Goal: Task Accomplishment & Management: Use online tool/utility

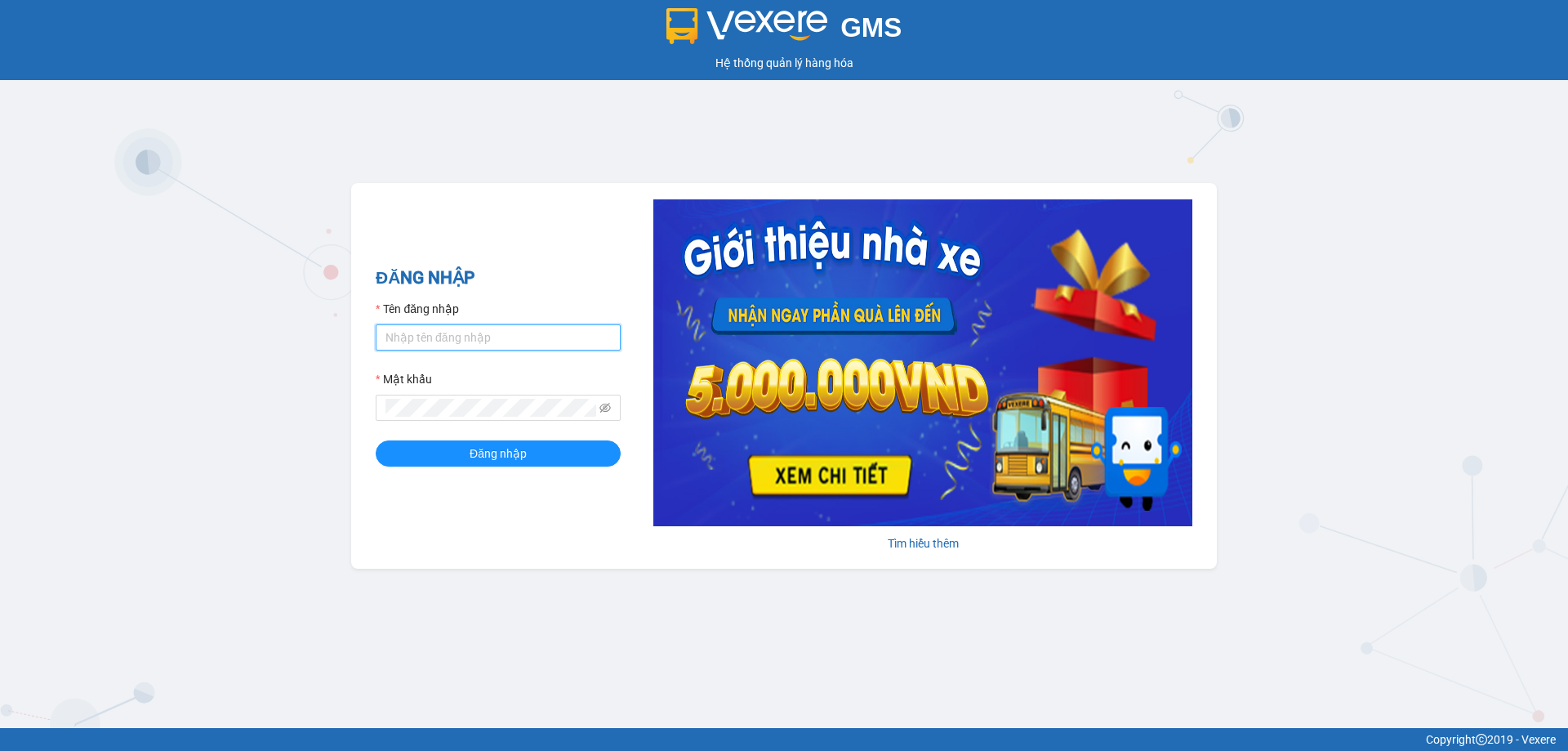
click at [537, 326] on input "Tên đăng nhập" at bounding box center [498, 338] width 245 height 26
type input "camlinh.tienoanh"
click at [571, 446] on button "Đăng nhập" at bounding box center [498, 453] width 245 height 26
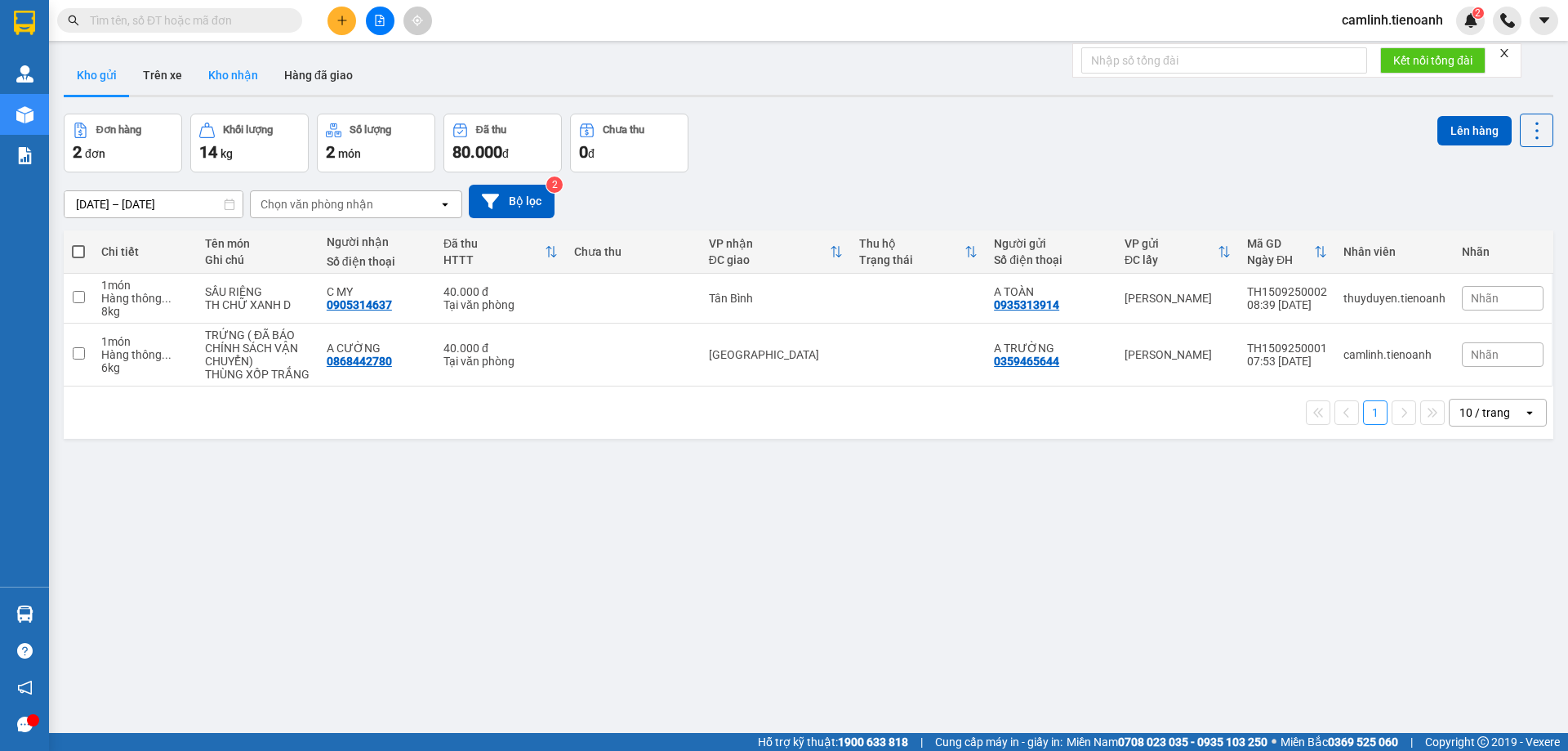
click at [237, 72] on button "Kho nhận" at bounding box center [233, 75] width 76 height 40
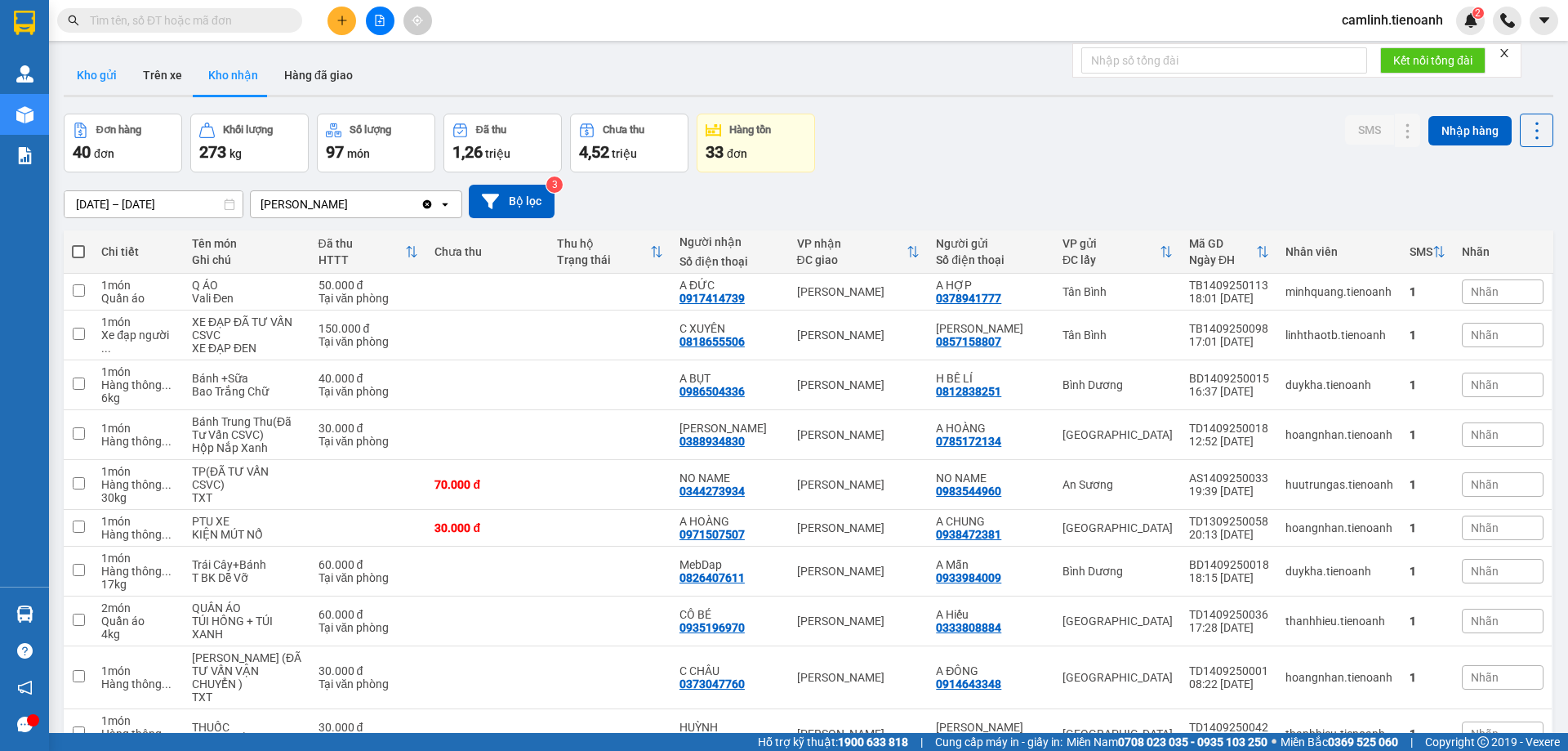
click at [109, 82] on button "Kho gửi" at bounding box center [97, 75] width 66 height 40
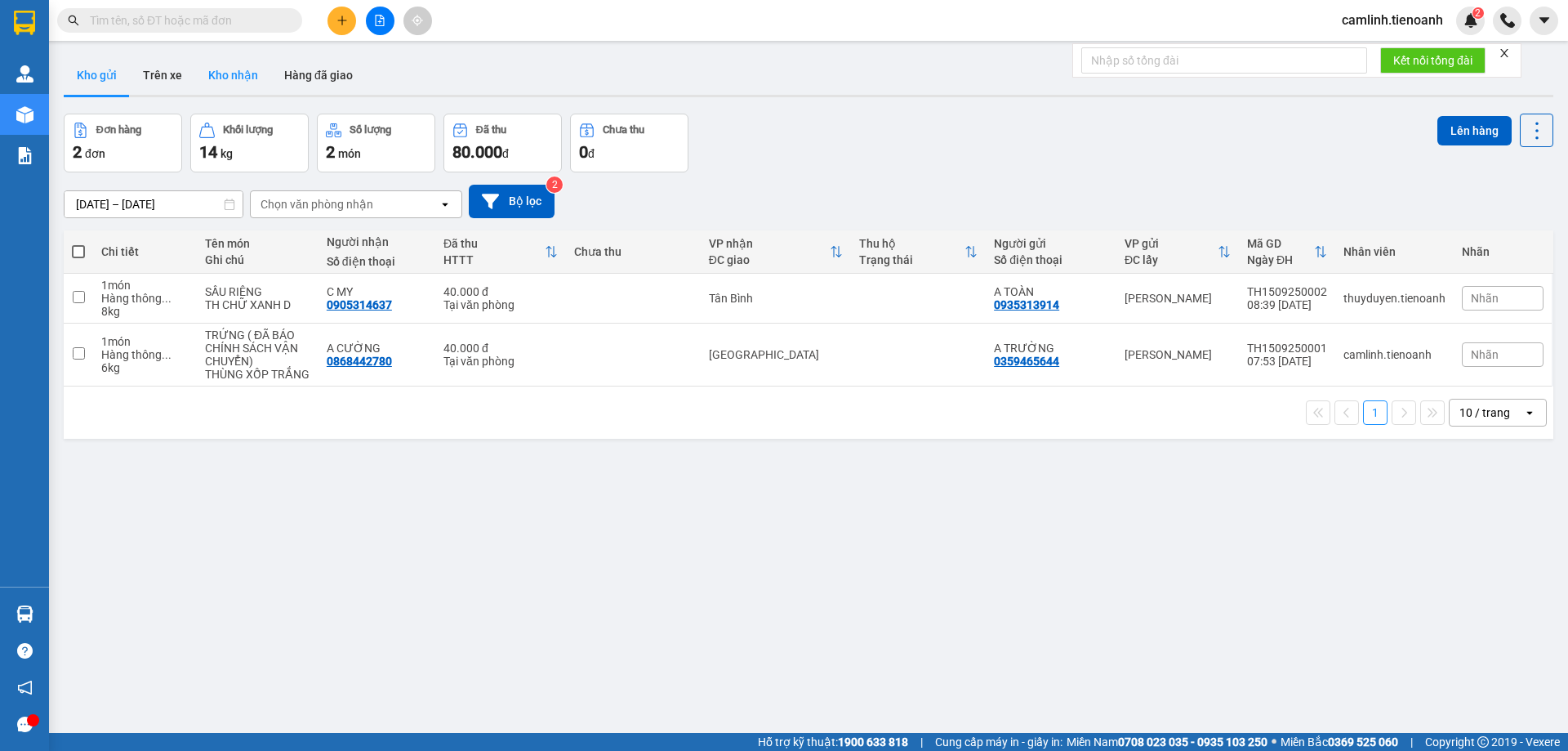
click at [210, 76] on button "Kho nhận" at bounding box center [233, 75] width 76 height 40
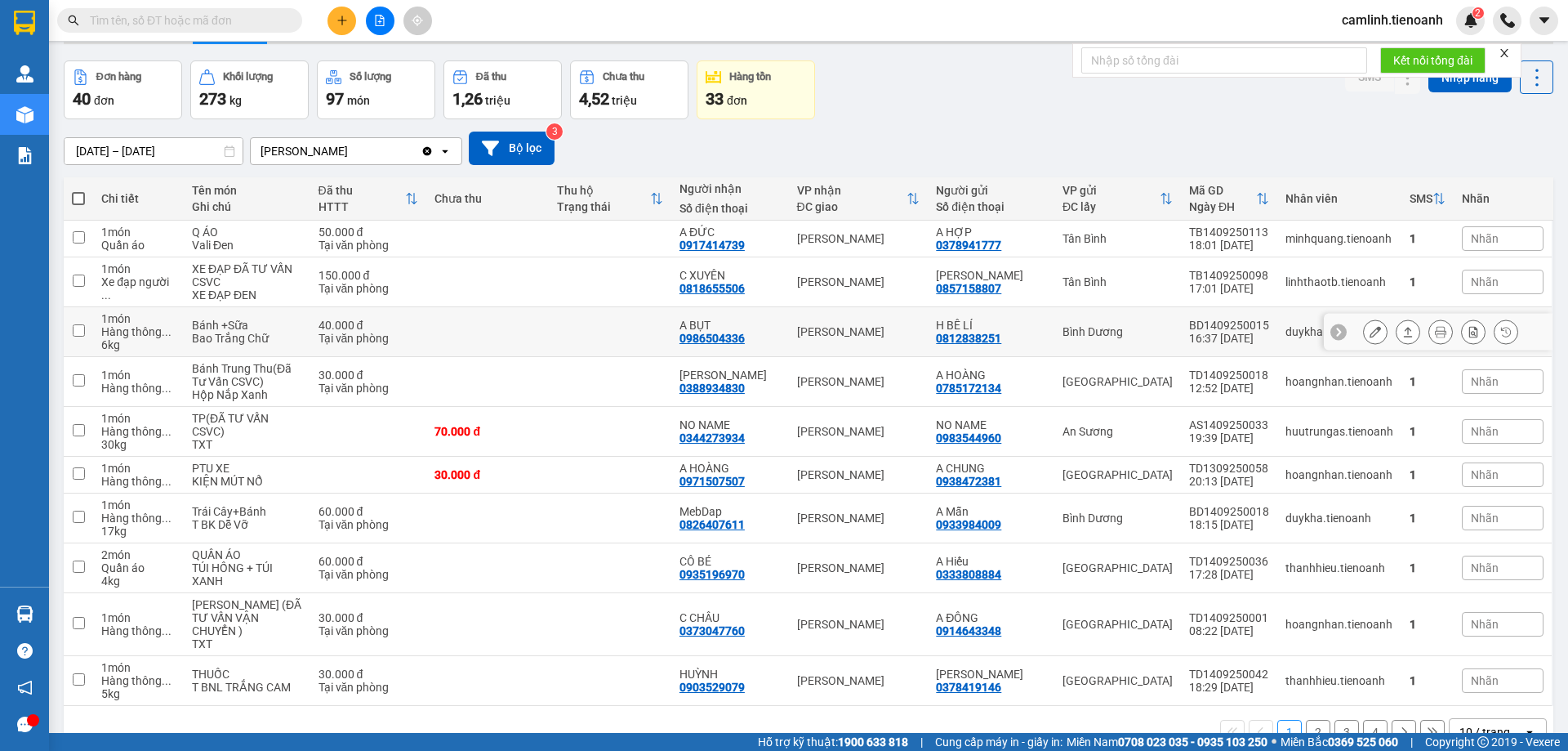
scroll to position [106, 0]
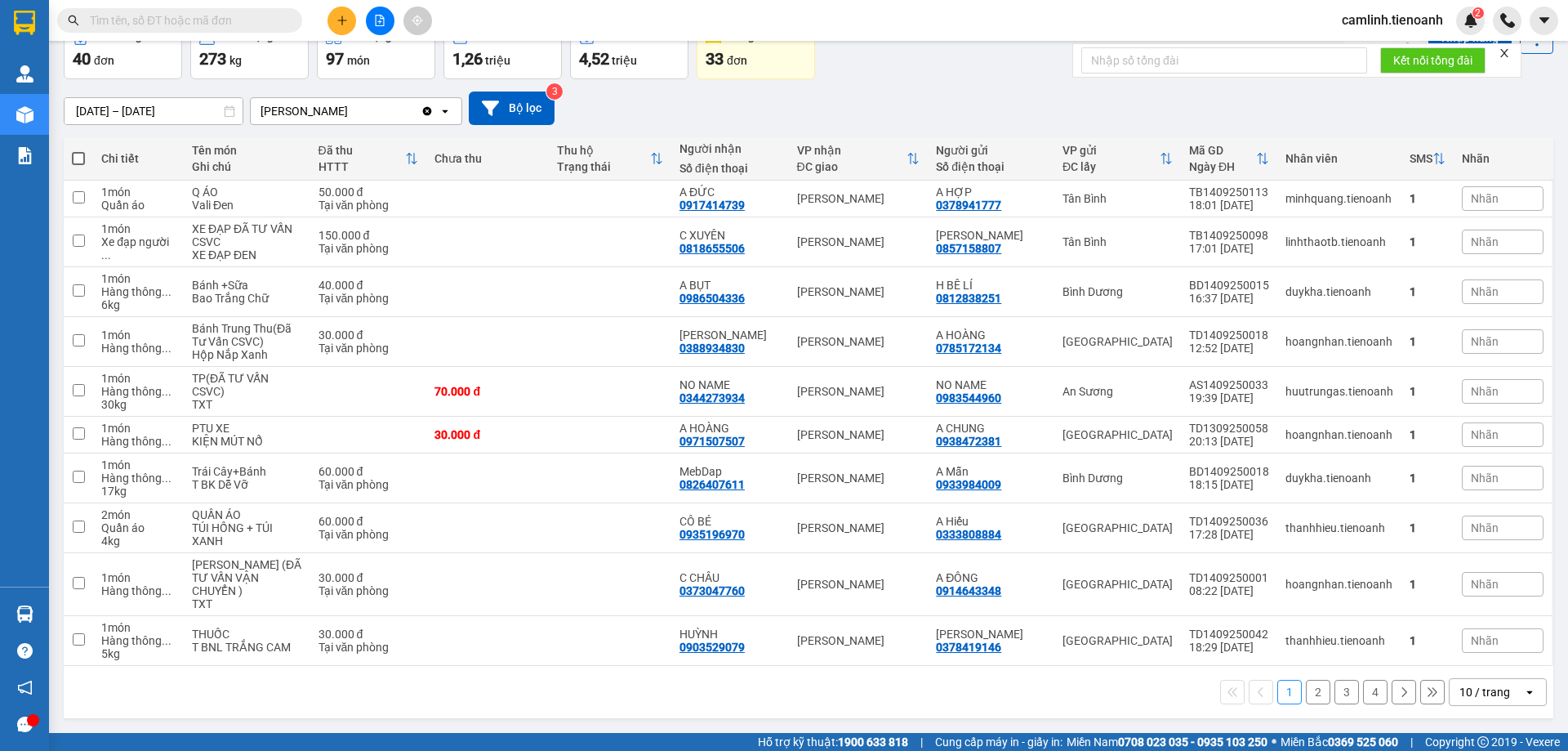
click at [1523, 697] on icon "open" at bounding box center [1529, 692] width 13 height 13
click at [1516, 672] on ul "5 / trang 10 / trang 20 / trang 50 / trang 80 / trang 100 / trang" at bounding box center [1485, 595] width 98 height 189
click at [1514, 665] on div "100 / trang" at bounding box center [1485, 669] width 98 height 30
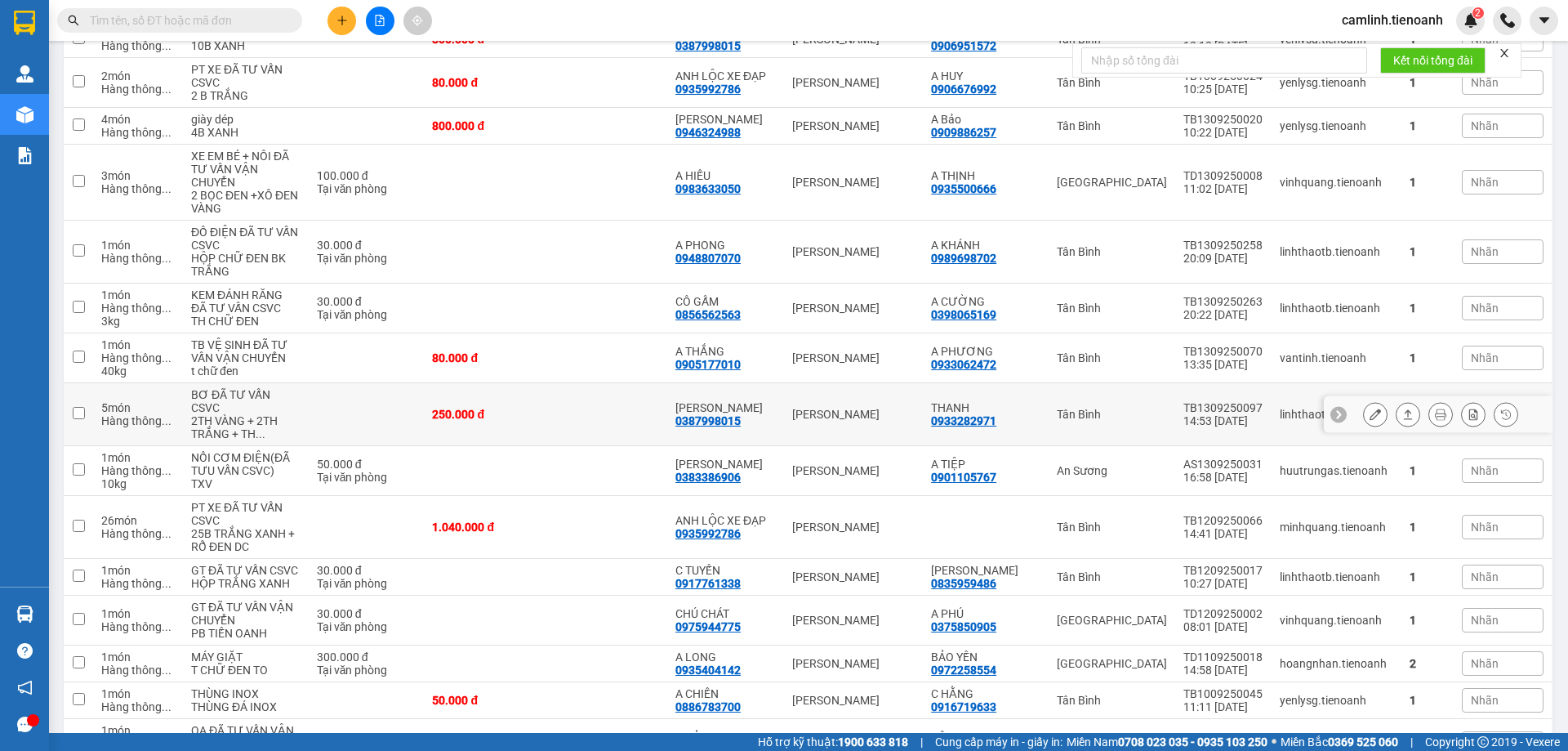
scroll to position [1250, 0]
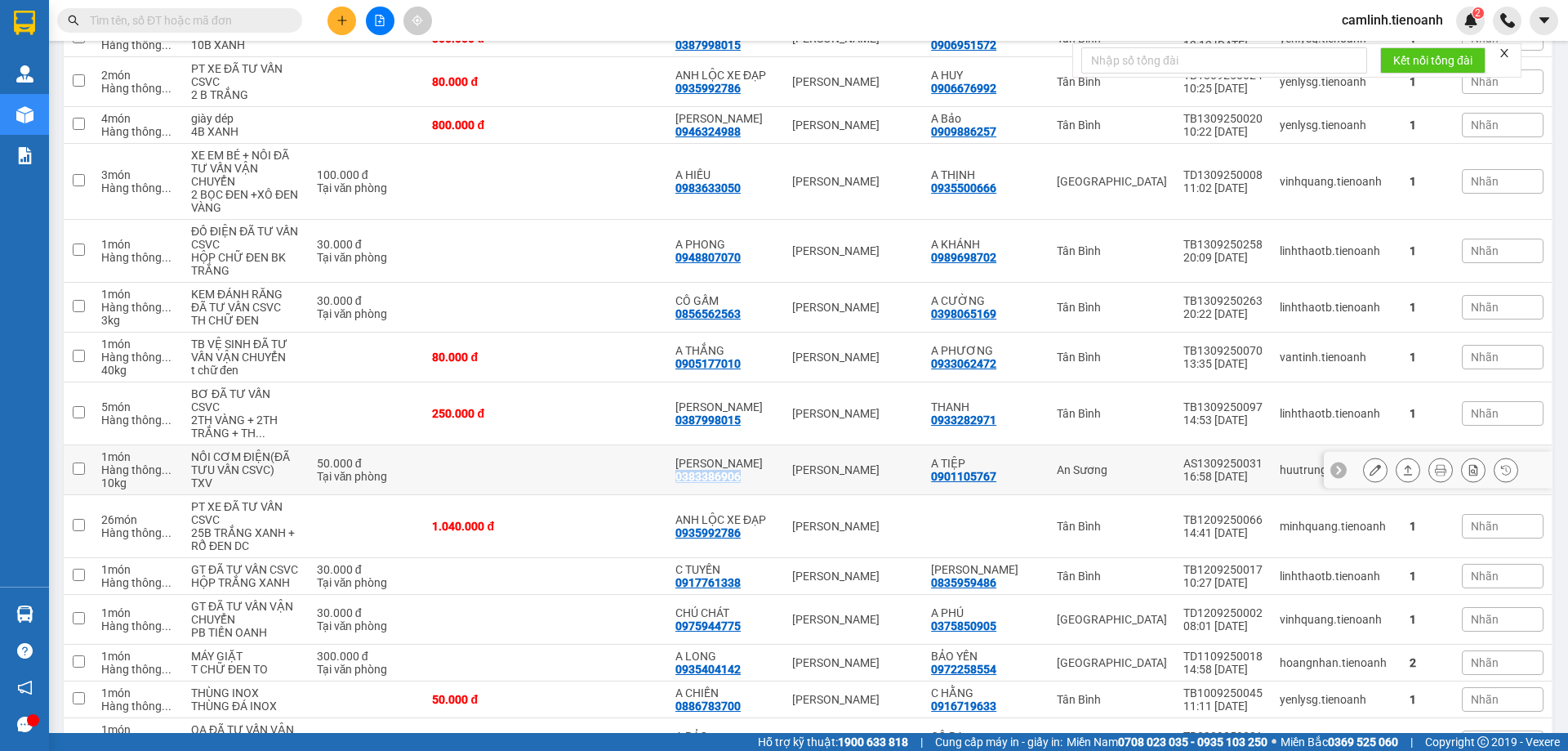
drag, startPoint x: 769, startPoint y: 563, endPoint x: 686, endPoint y: 553, distance: 83.6
click at [681, 495] on td "C LÊ 0383386906" at bounding box center [725, 471] width 117 height 50
checkbox input "true"
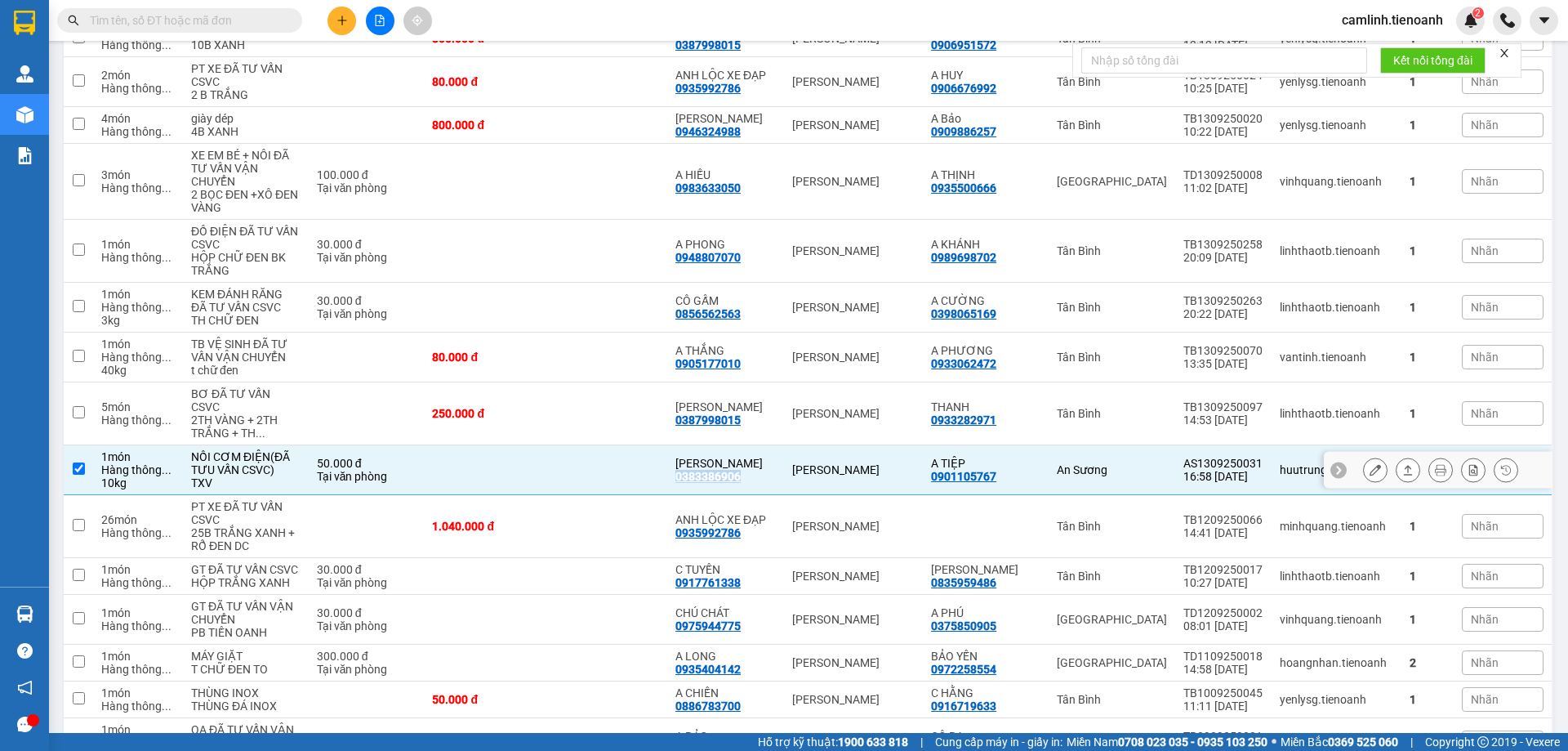
copy div "0383386906"
click at [246, 20] on input "text" at bounding box center [185, 19] width 193 height 18
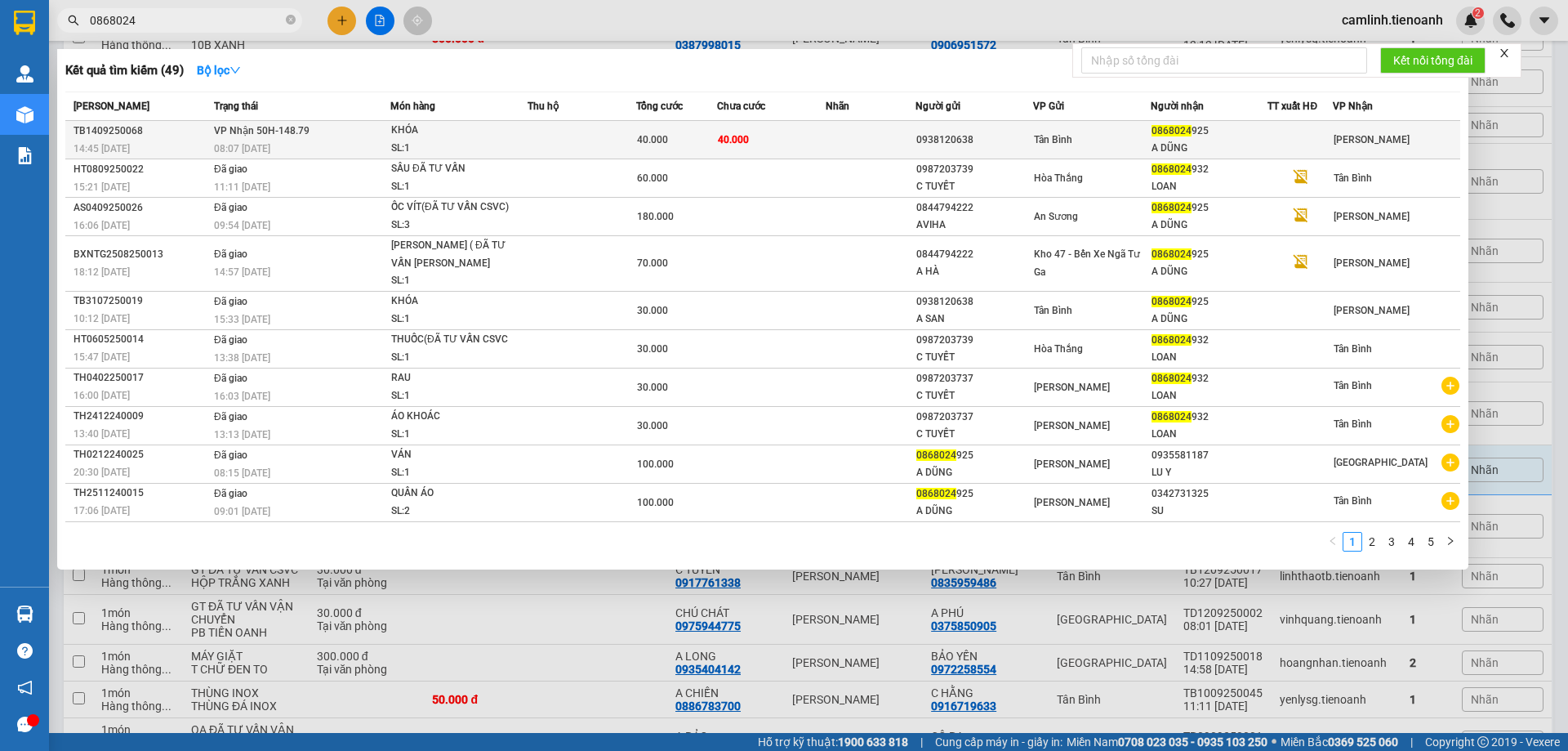
type input "0868024"
click at [737, 145] on span "40.000" at bounding box center [733, 139] width 31 height 11
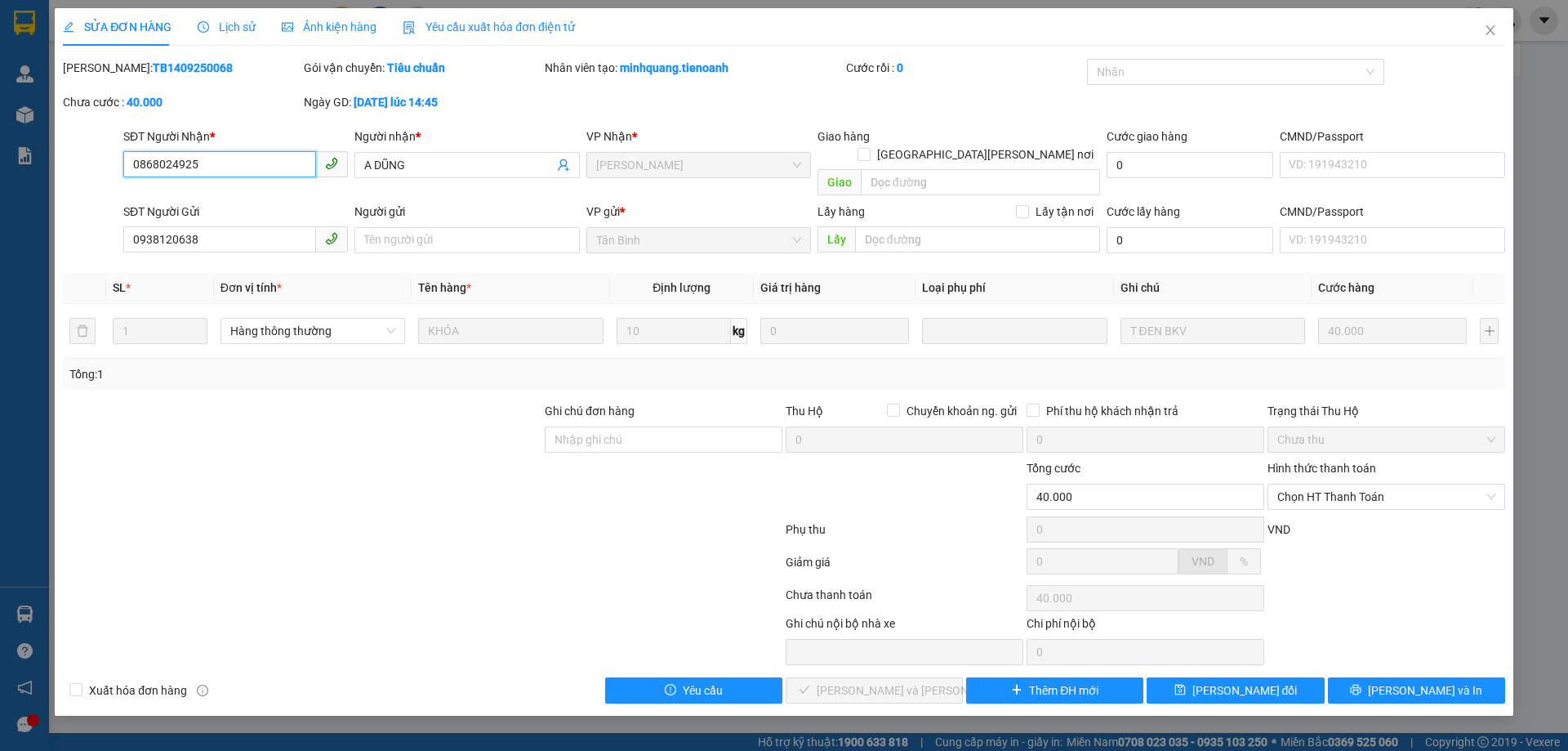
type input "0868024925"
type input "A DŨNG"
type input "0938120638"
type input "40.000"
click at [1294, 484] on span "Chọn HT Thanh Toán" at bounding box center [1386, 496] width 218 height 25
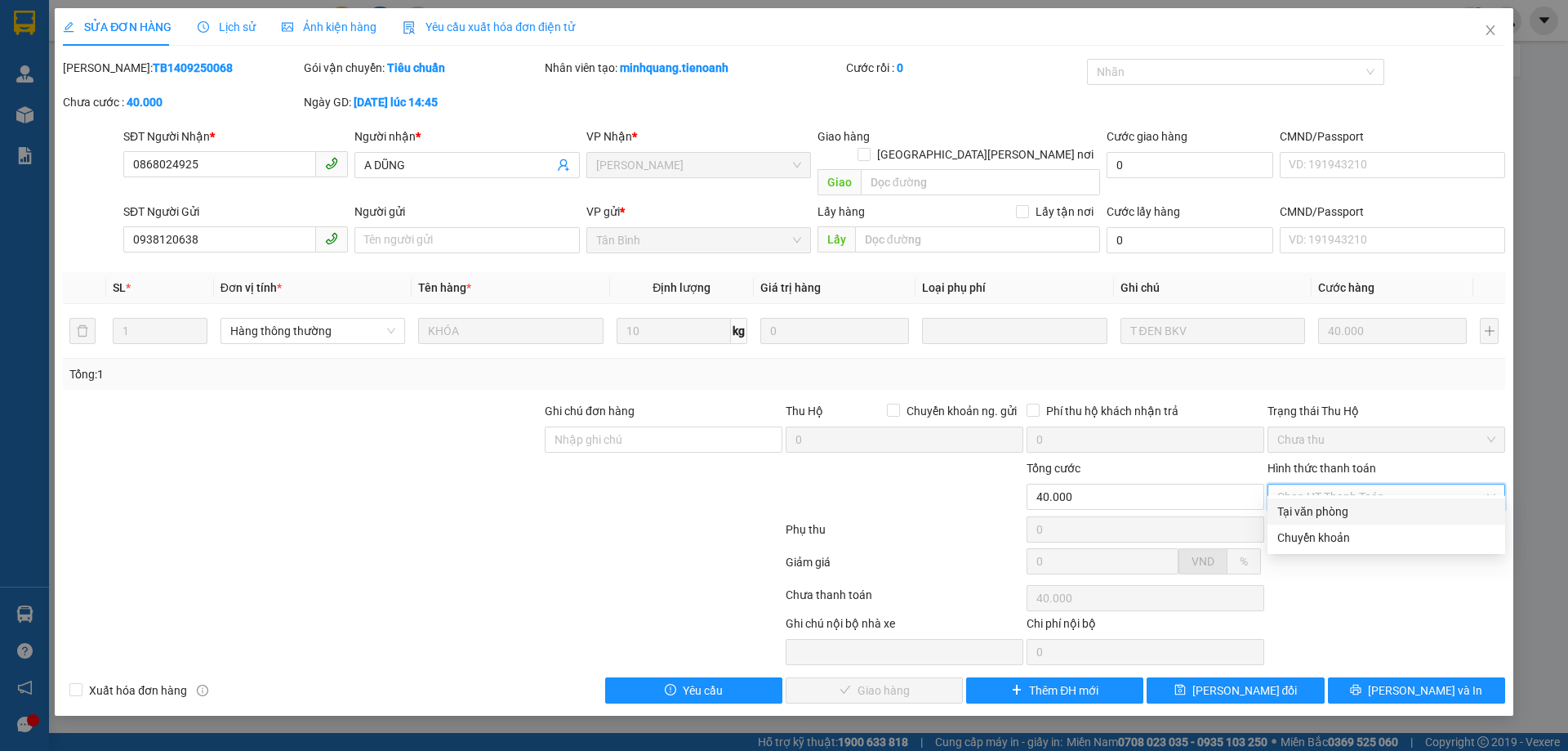
click at [1296, 508] on div "Tại văn phòng" at bounding box center [1386, 511] width 218 height 18
type input "0"
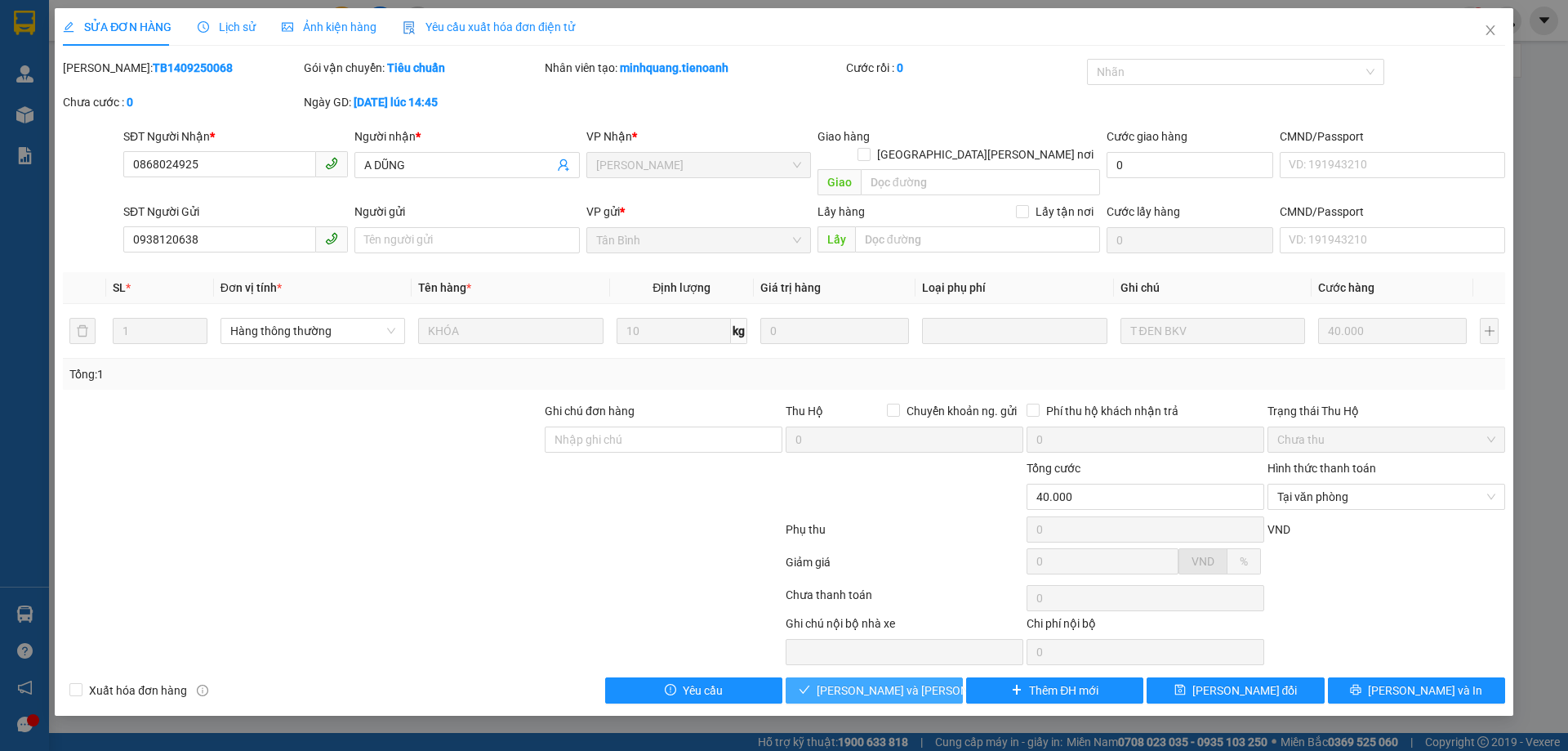
click at [878, 681] on span "Lưu và Giao hàng" at bounding box center [926, 689] width 220 height 18
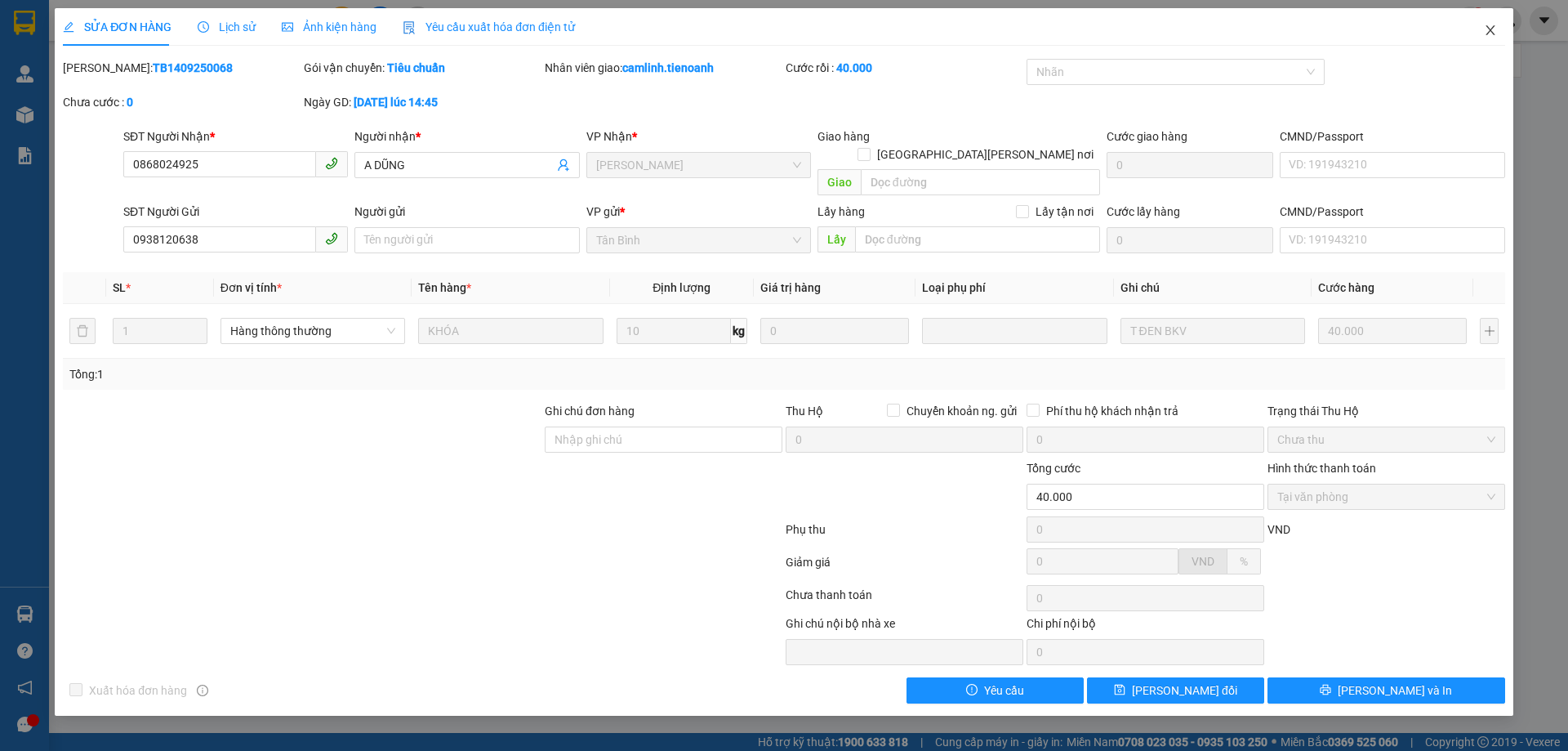
click at [1487, 30] on icon "close" at bounding box center [1491, 30] width 13 height 13
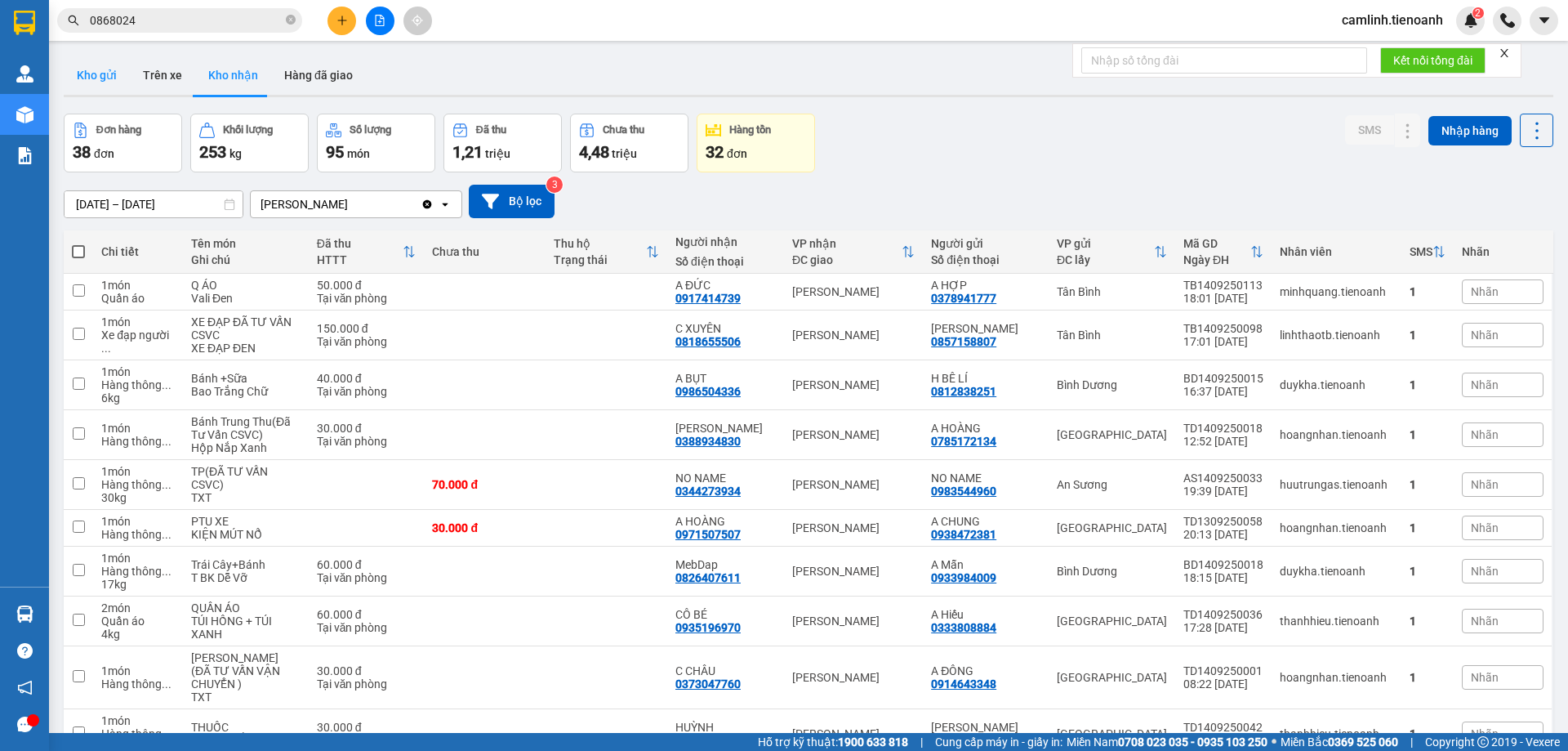
click at [98, 79] on button "Kho gửi" at bounding box center [97, 75] width 66 height 40
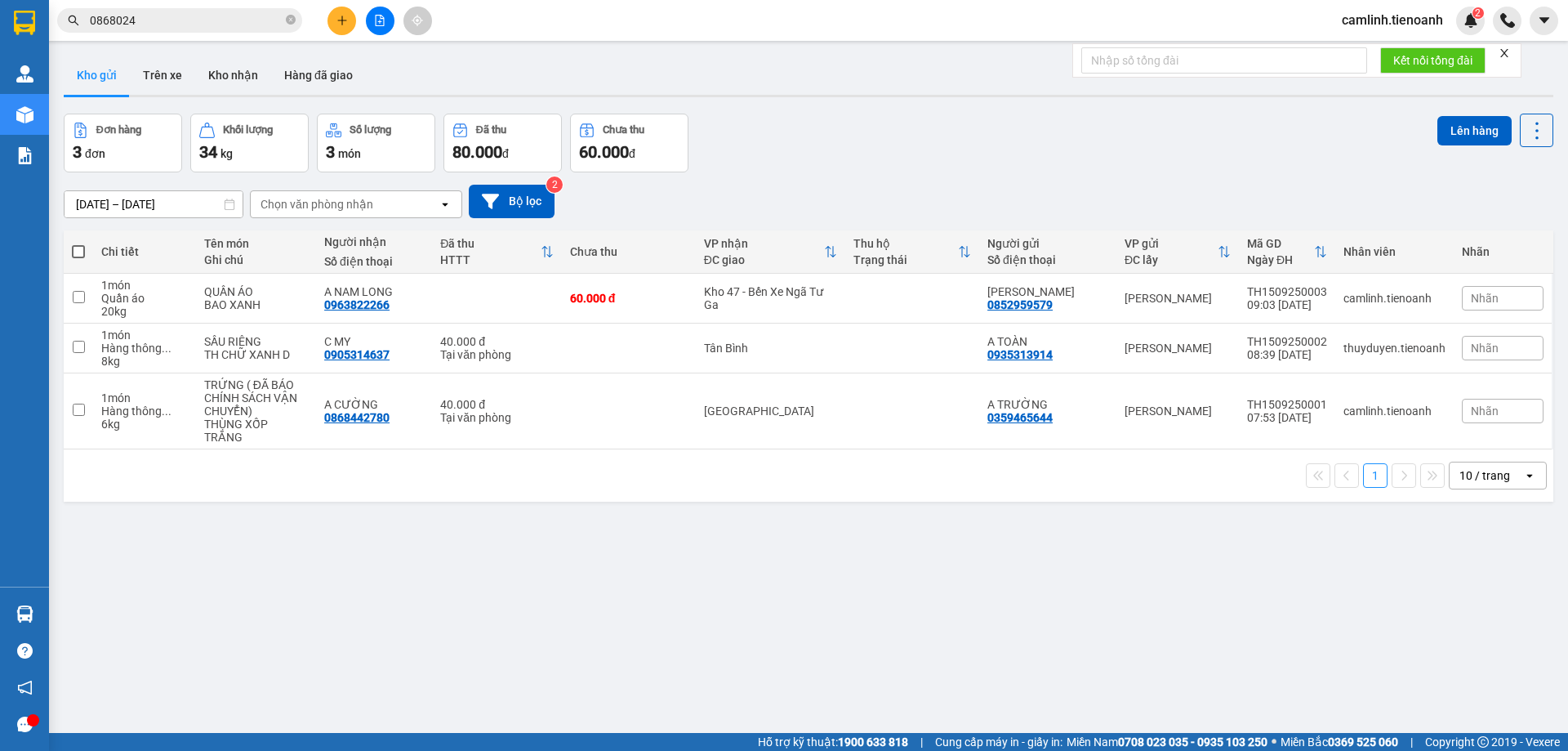
click at [1509, 48] on icon "close" at bounding box center [1504, 53] width 11 height 11
